Goal: Communication & Community: Answer question/provide support

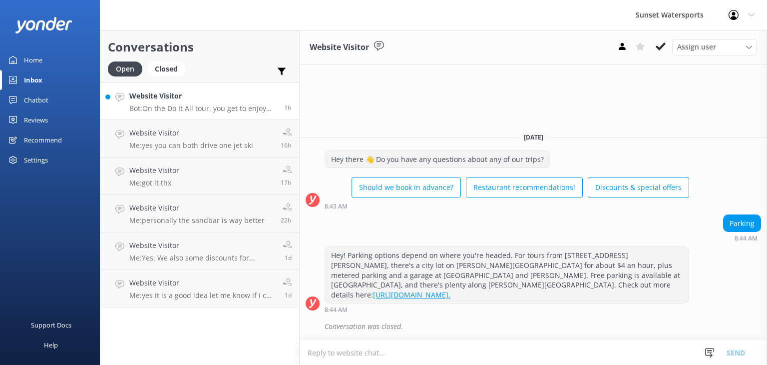
click at [160, 106] on p "Bot: On the Do It All tour, you get to enjoy up to 11 activities, including jet…" at bounding box center [202, 108] width 147 height 9
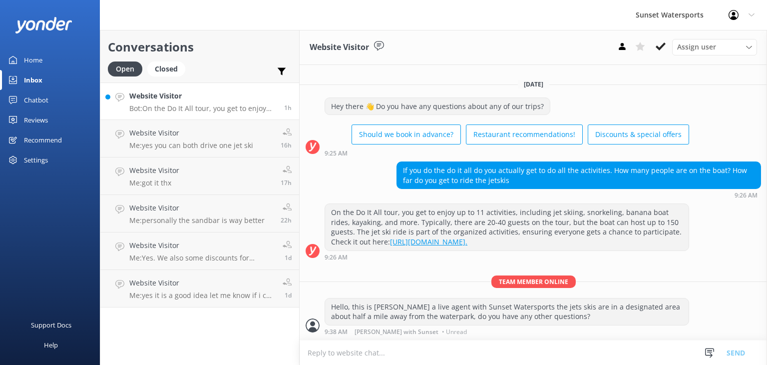
scroll to position [2, 0]
click at [167, 67] on div "Closed" at bounding box center [166, 68] width 38 height 15
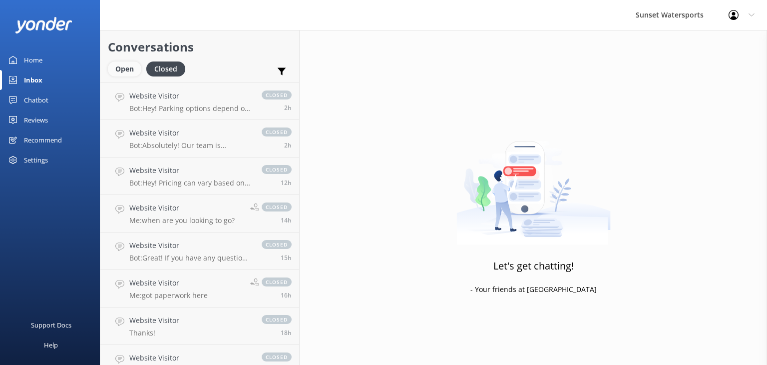
click at [125, 68] on div "Open" at bounding box center [124, 68] width 33 height 15
